Goal: Find specific page/section: Find specific page/section

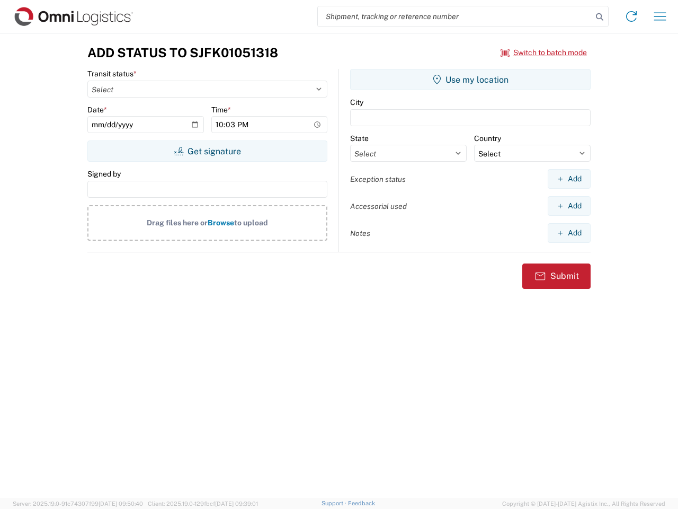
click at [455, 16] on input "search" at bounding box center [455, 16] width 274 height 20
click at [600, 17] on icon at bounding box center [599, 17] width 15 height 15
click at [631, 16] on icon at bounding box center [631, 16] width 17 height 17
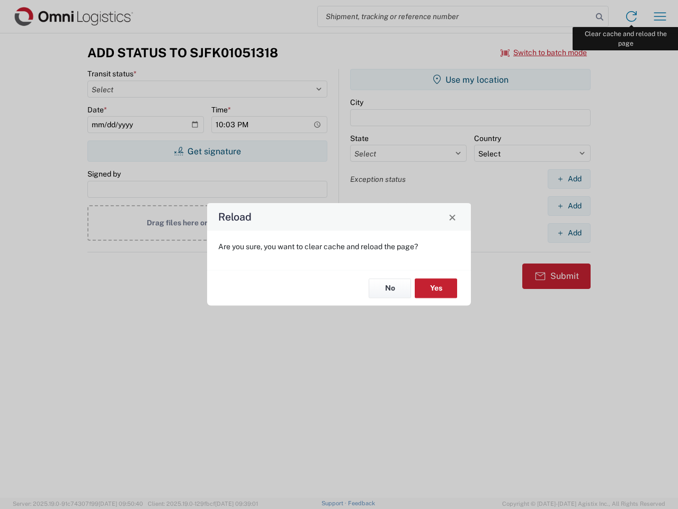
click at [660, 16] on div "Reload Are you sure, you want to clear cache and reload the page? No Yes" at bounding box center [339, 254] width 678 height 509
click at [544, 52] on div "Reload Are you sure, you want to clear cache and reload the page? No Yes" at bounding box center [339, 254] width 678 height 509
click at [207, 151] on div "Reload Are you sure, you want to clear cache and reload the page? No Yes" at bounding box center [339, 254] width 678 height 509
click at [470, 79] on div "Reload Are you sure, you want to clear cache and reload the page? No Yes" at bounding box center [339, 254] width 678 height 509
click at [569, 179] on div "Reload Are you sure, you want to clear cache and reload the page? No Yes" at bounding box center [339, 254] width 678 height 509
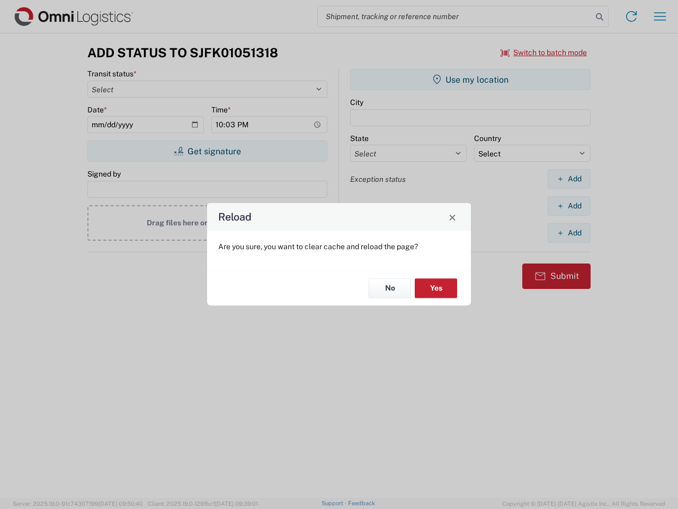
click at [569, 206] on div "Reload Are you sure, you want to clear cache and reload the page? No Yes" at bounding box center [339, 254] width 678 height 509
click at [569, 233] on div "Reload Are you sure, you want to clear cache and reload the page? No Yes" at bounding box center [339, 254] width 678 height 509
